Goal: Navigation & Orientation: Find specific page/section

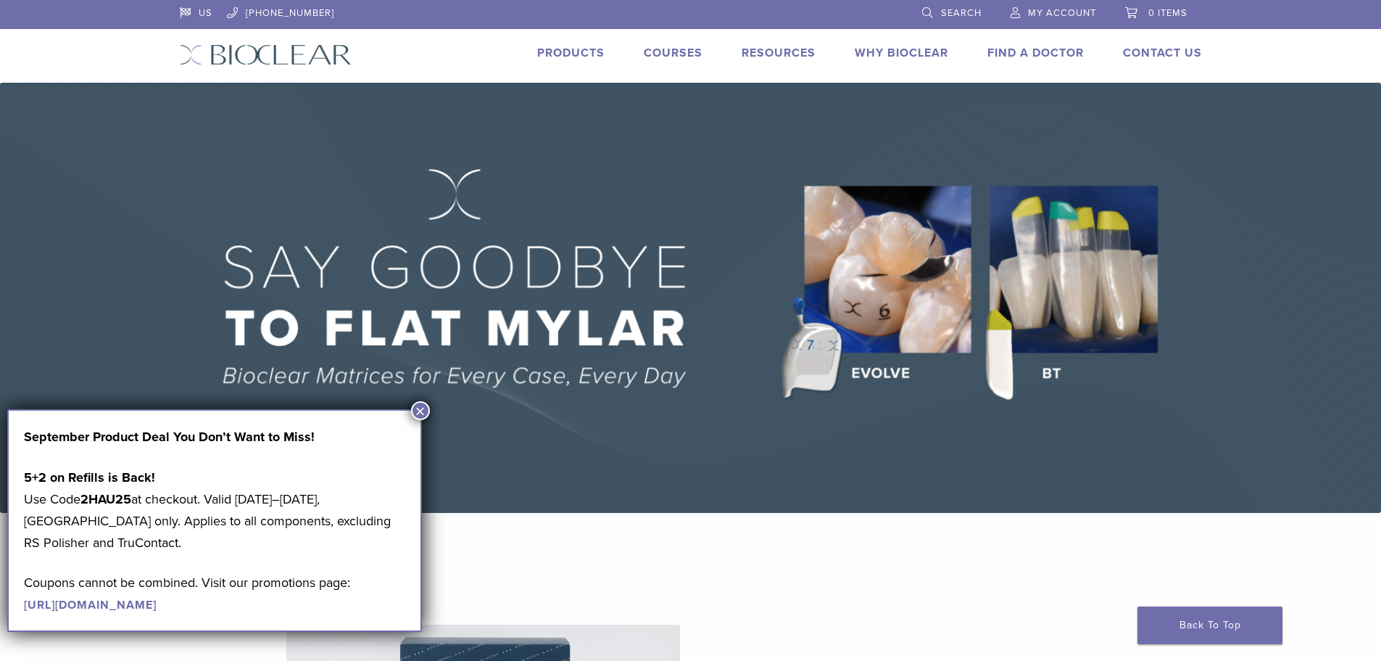
click at [423, 405] on button "×" at bounding box center [420, 410] width 19 height 19
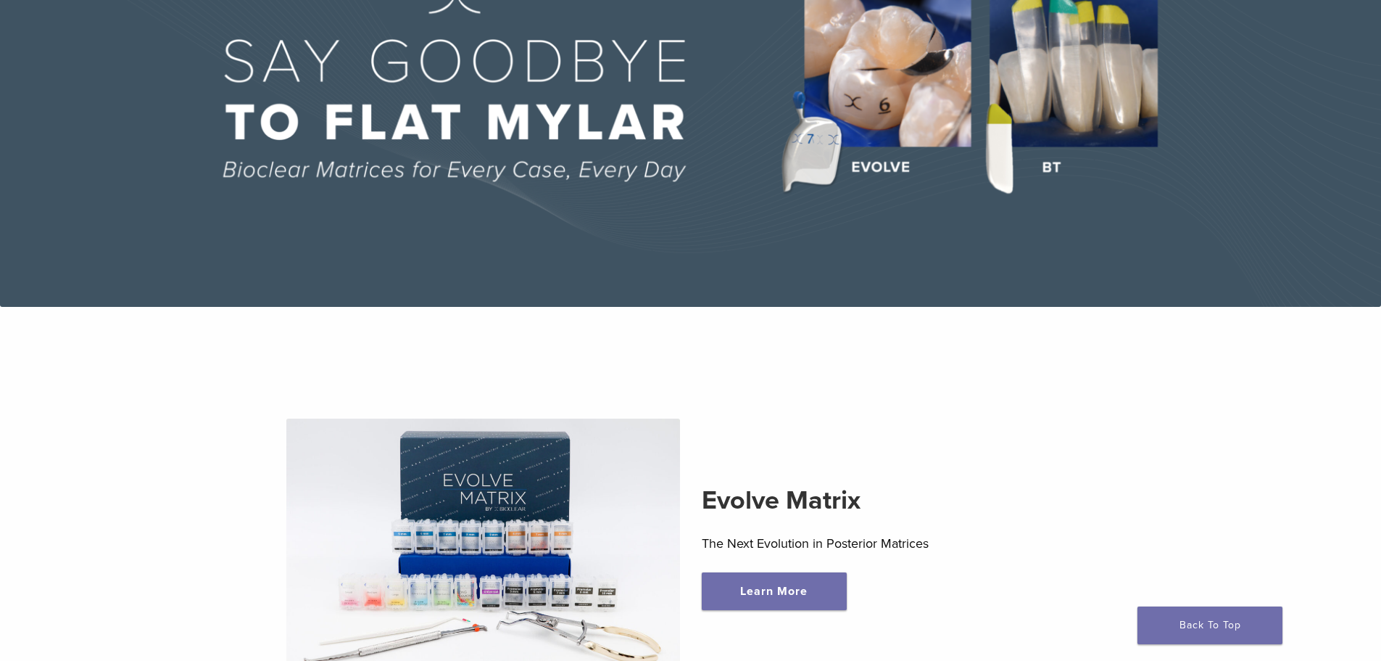
scroll to position [186, 0]
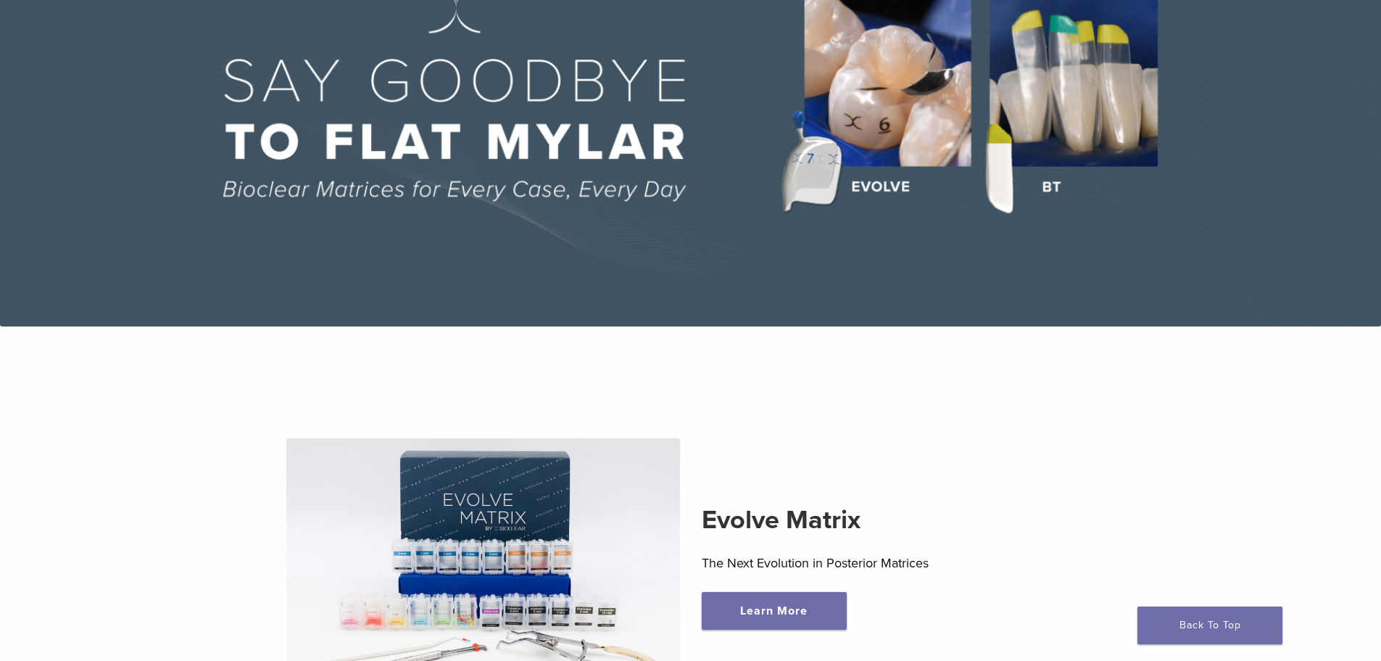
click at [1136, 108] on img at bounding box center [690, 111] width 1381 height 430
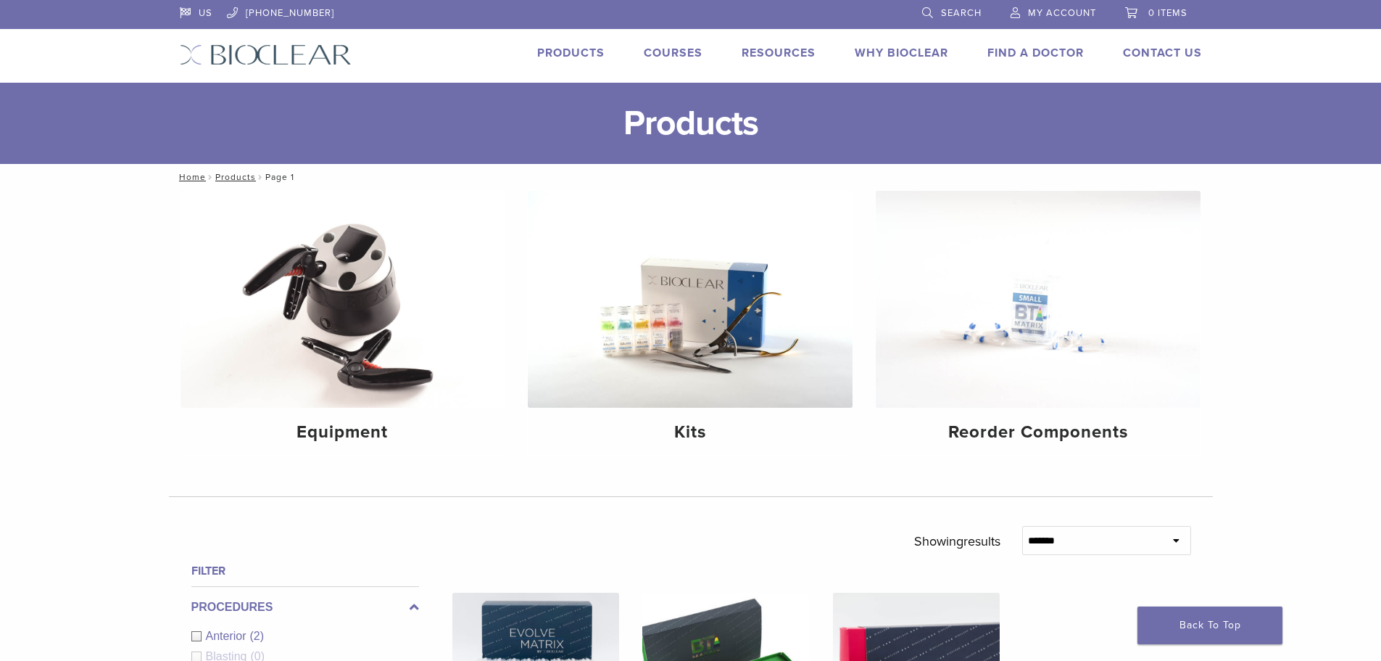
click at [909, 51] on link "Why Bioclear" at bounding box center [902, 53] width 94 height 15
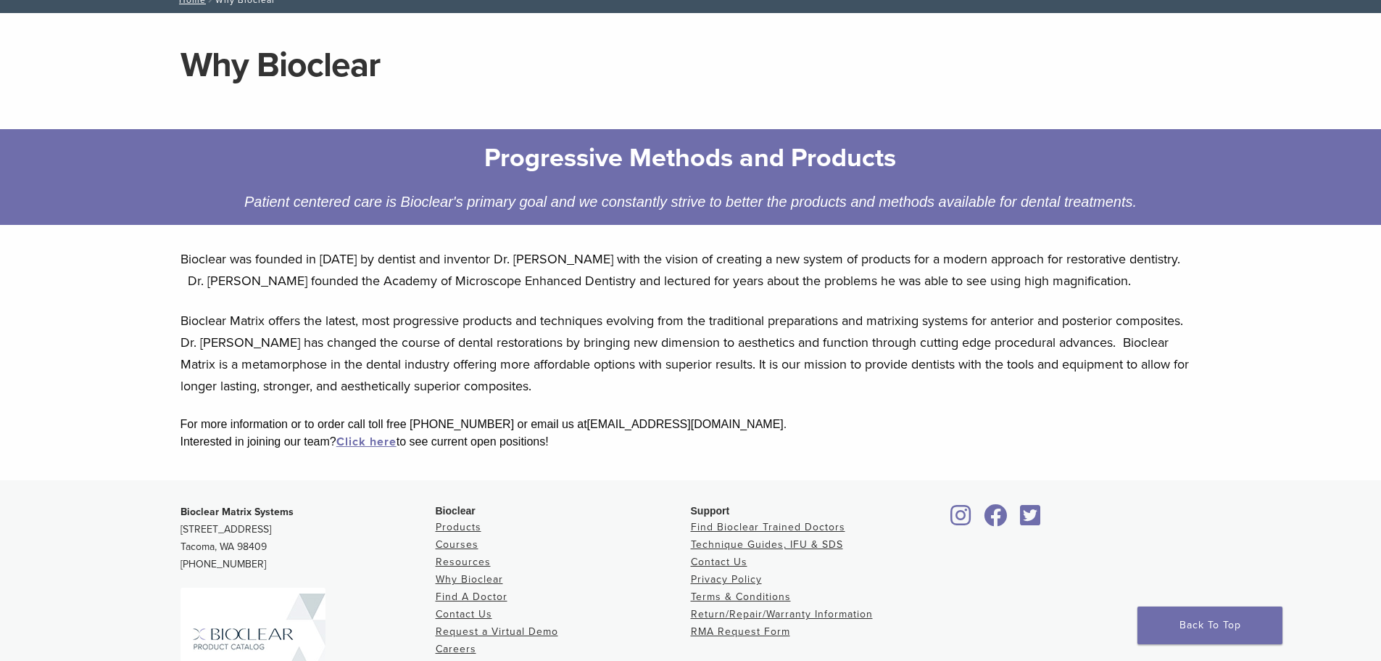
scroll to position [30, 0]
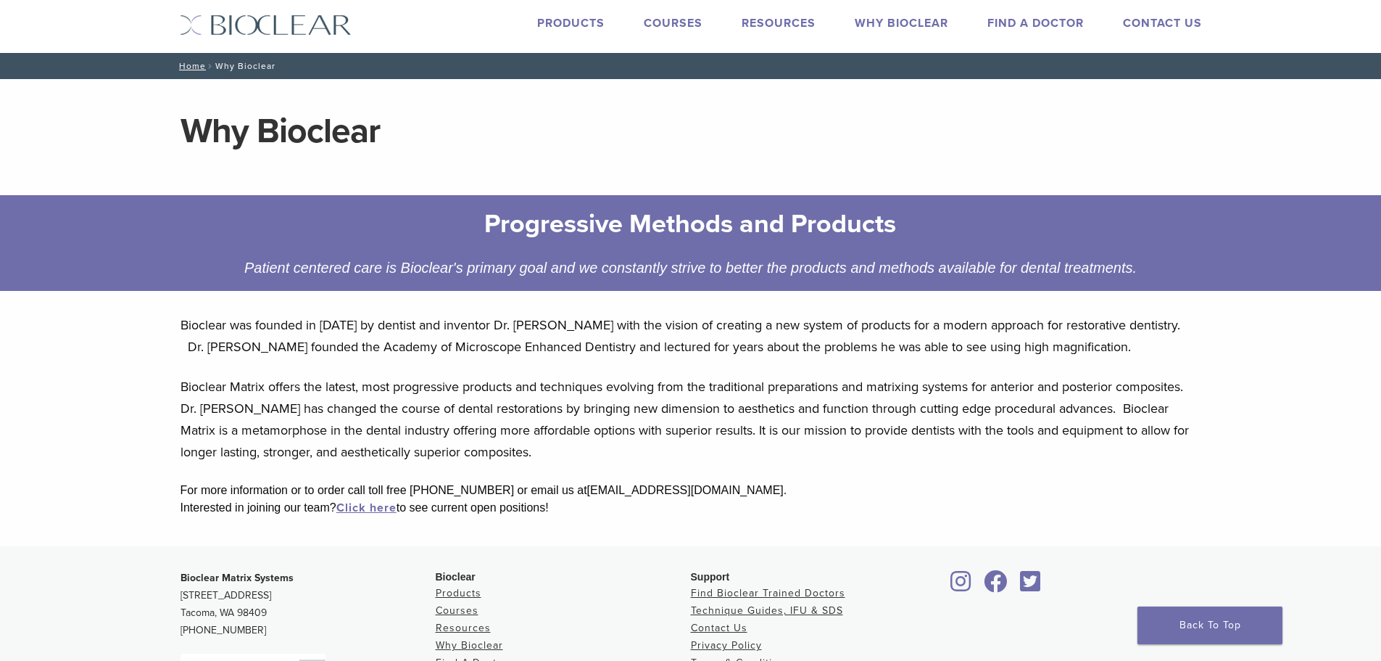
click at [273, 128] on h1 "Why Bioclear" at bounding box center [691, 131] width 1021 height 35
click at [561, 16] on link "Products" at bounding box center [570, 23] width 67 height 15
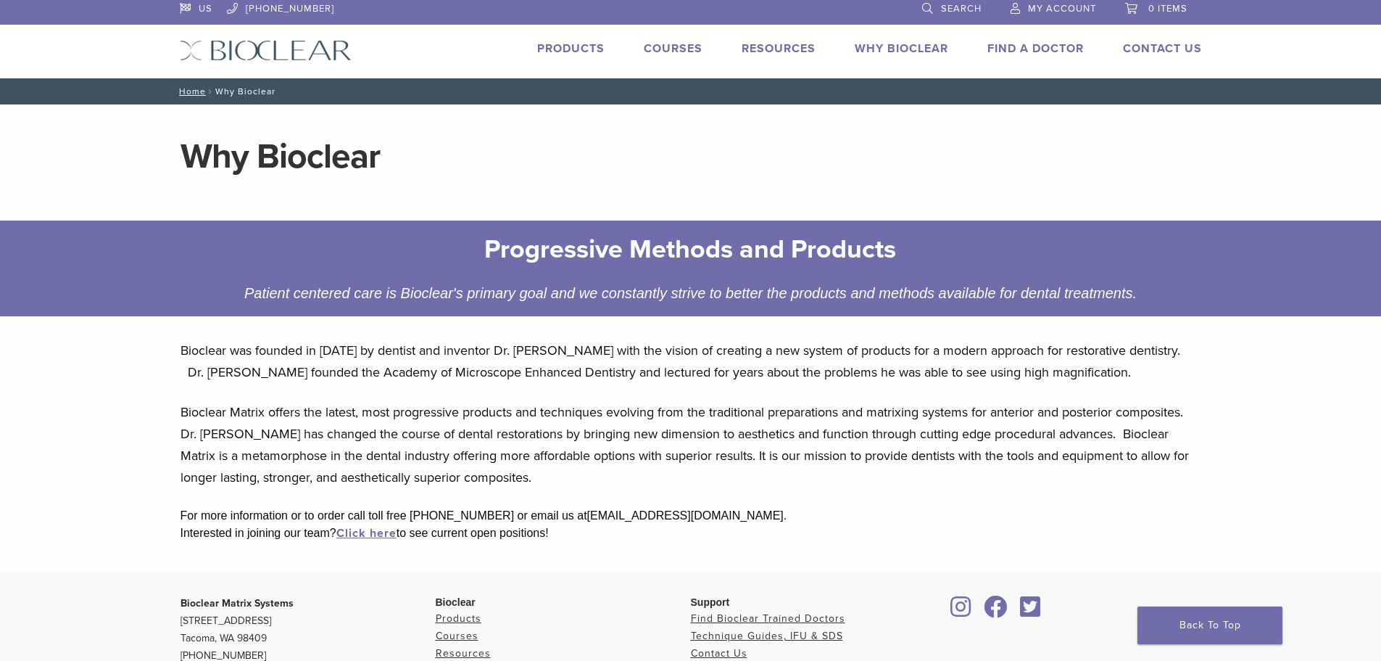
scroll to position [0, 0]
